Goal: Information Seeking & Learning: Check status

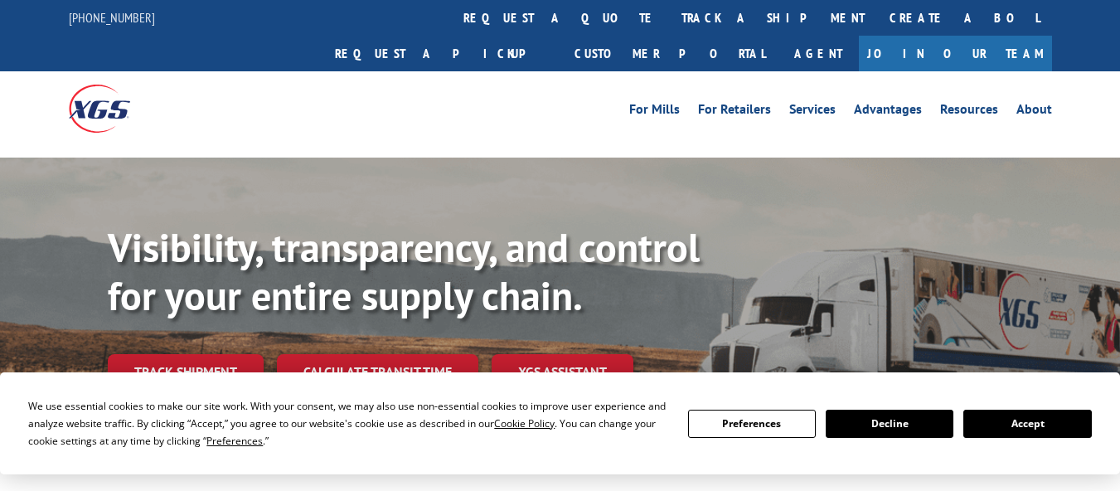
click at [153, 354] on link "Track shipment" at bounding box center [186, 371] width 156 height 35
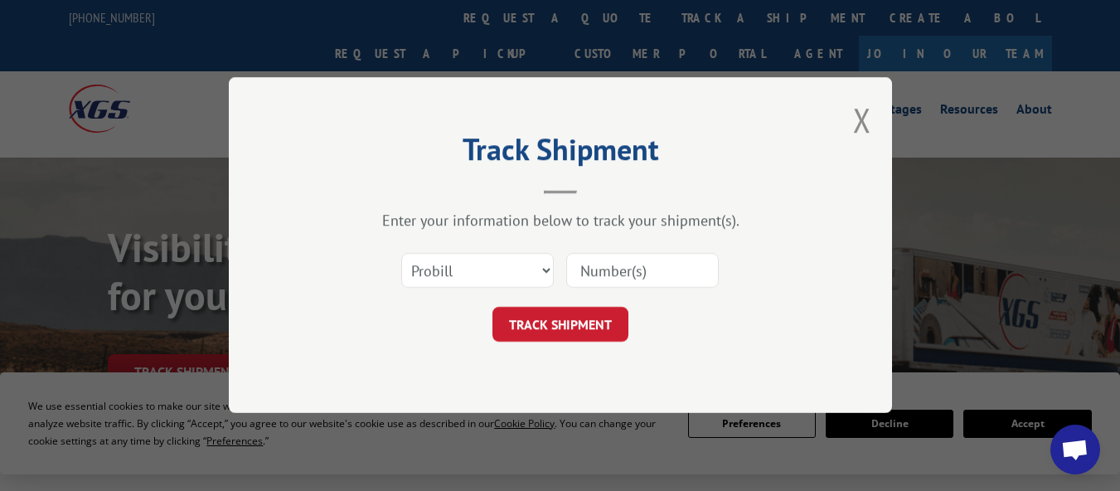
click at [639, 270] on input at bounding box center [642, 271] width 153 height 35
type input "17271643"
click button "TRACK SHIPMENT" at bounding box center [561, 325] width 136 height 35
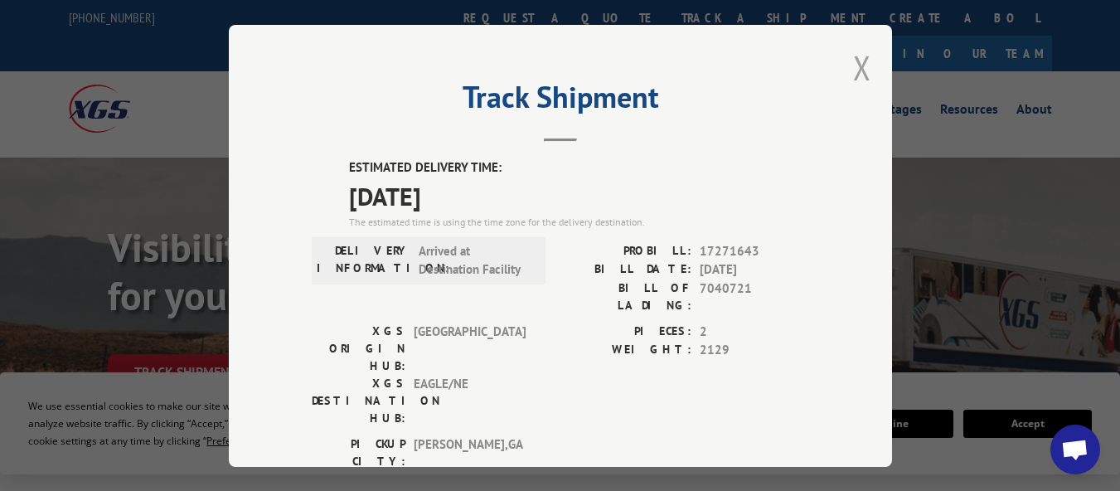
click at [853, 61] on button "Close modal" at bounding box center [862, 68] width 18 height 44
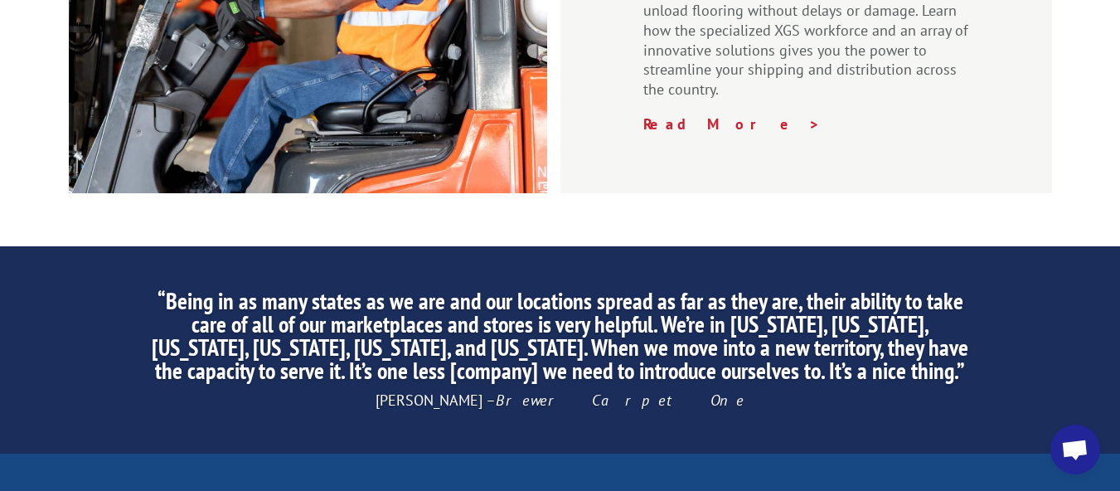
scroll to position [2785, 0]
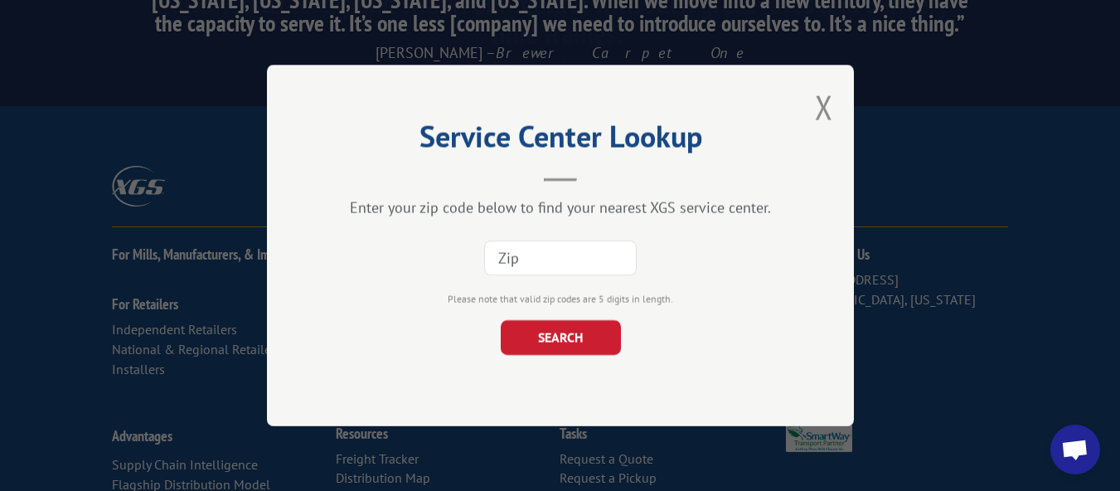
click at [558, 260] on input at bounding box center [560, 257] width 153 height 35
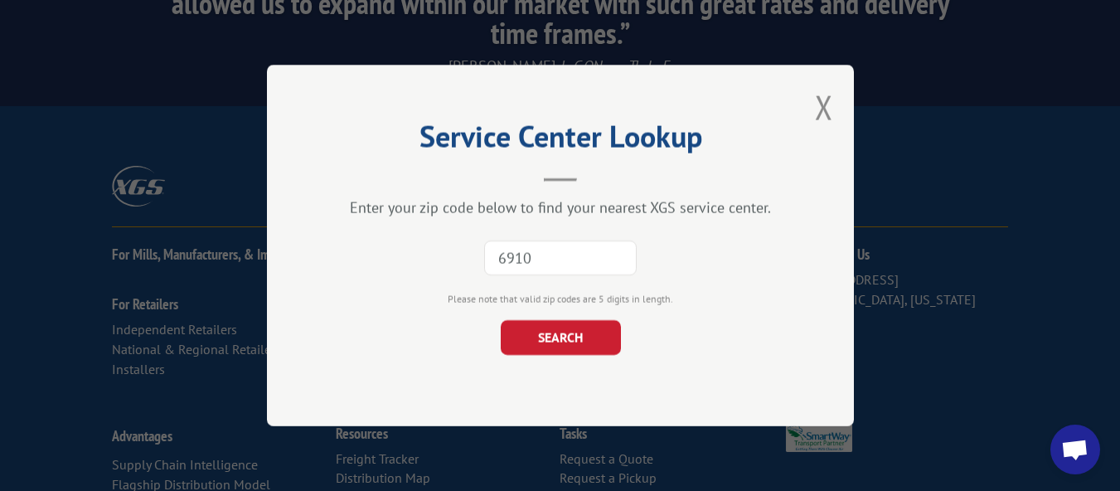
type input "69101"
click button "SEARCH" at bounding box center [560, 337] width 120 height 35
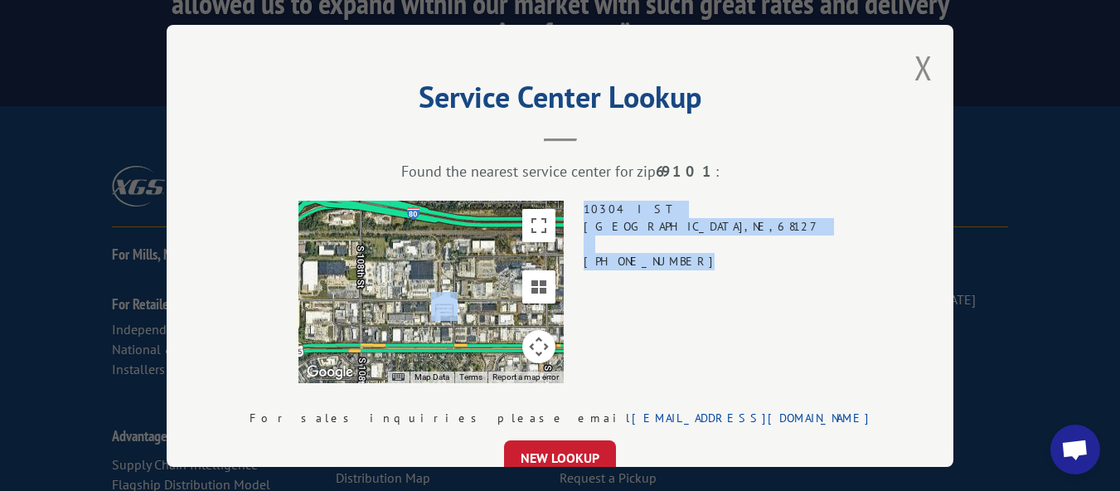
drag, startPoint x: 738, startPoint y: 257, endPoint x: 635, endPoint y: 260, distance: 102.9
click at [635, 260] on div "← Move left → Move right ↑ Move up ↓ Move down + Zoom in - Zoom out Home Jump l…" at bounding box center [560, 292] width 621 height 182
click at [789, 318] on div "Service Center Lookup Found the nearest service center for zip 69101 : ← Move l…" at bounding box center [560, 246] width 787 height 442
